Goal: Navigation & Orientation: Find specific page/section

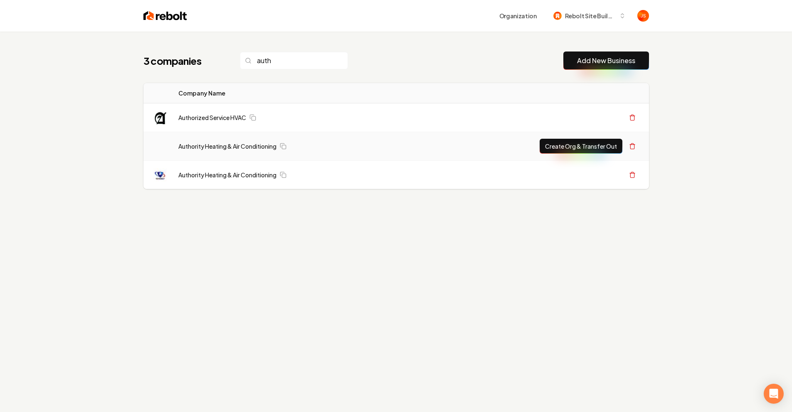
type input "auth"
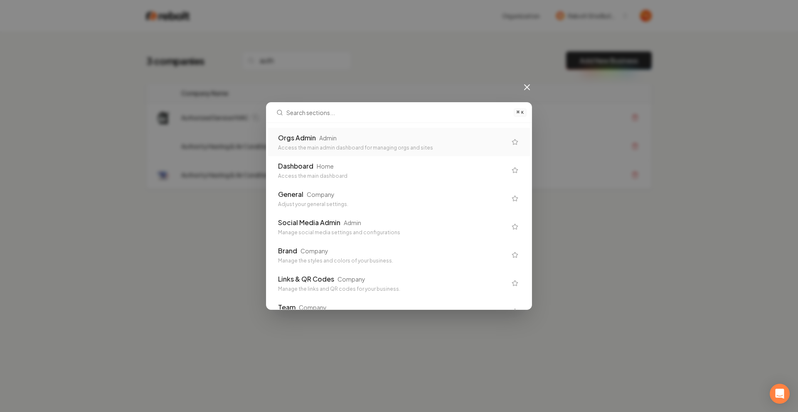
click at [365, 148] on div "Access the main admin dashboard for managing orgs and sites" at bounding box center [392, 148] width 229 height 7
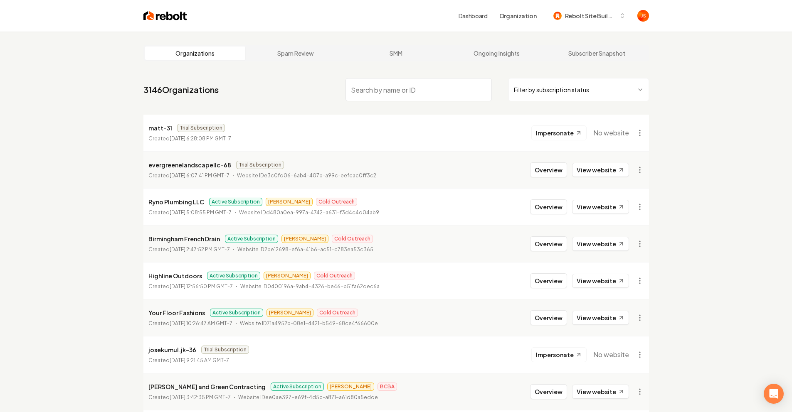
click at [406, 86] on input "search" at bounding box center [418, 89] width 146 height 23
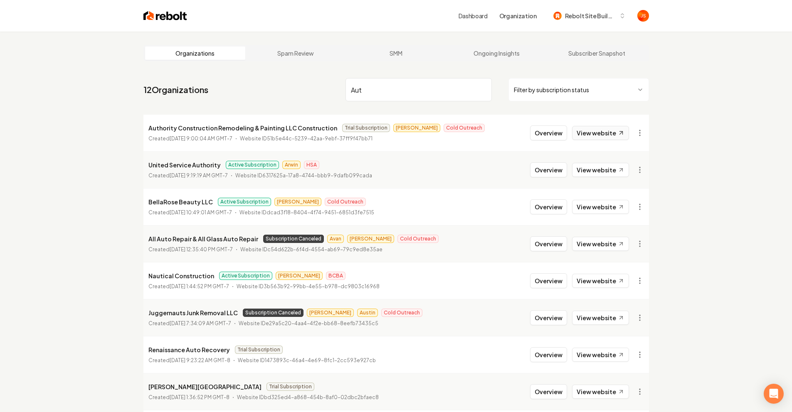
type input "Aut"
click at [582, 130] on link "View website" at bounding box center [600, 133] width 57 height 14
click at [411, 77] on nav "12 Organizations Aut Filter by subscription status" at bounding box center [395, 93] width 505 height 37
click at [484, 92] on input "Aut" at bounding box center [418, 89] width 146 height 23
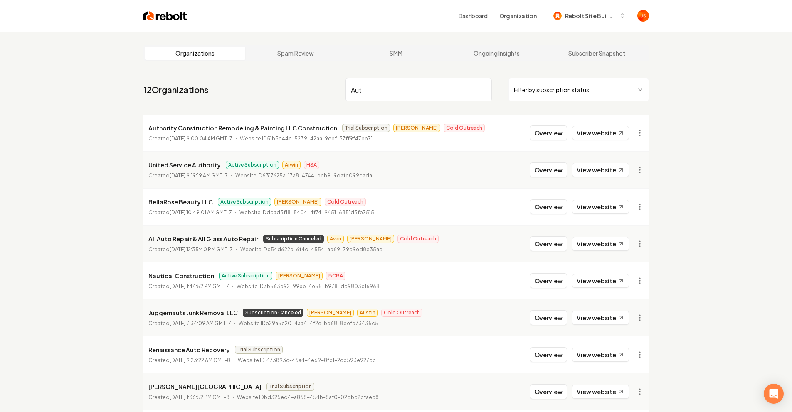
click at [484, 87] on input "Aut" at bounding box center [418, 89] width 146 height 23
